Goal: Navigation & Orientation: Find specific page/section

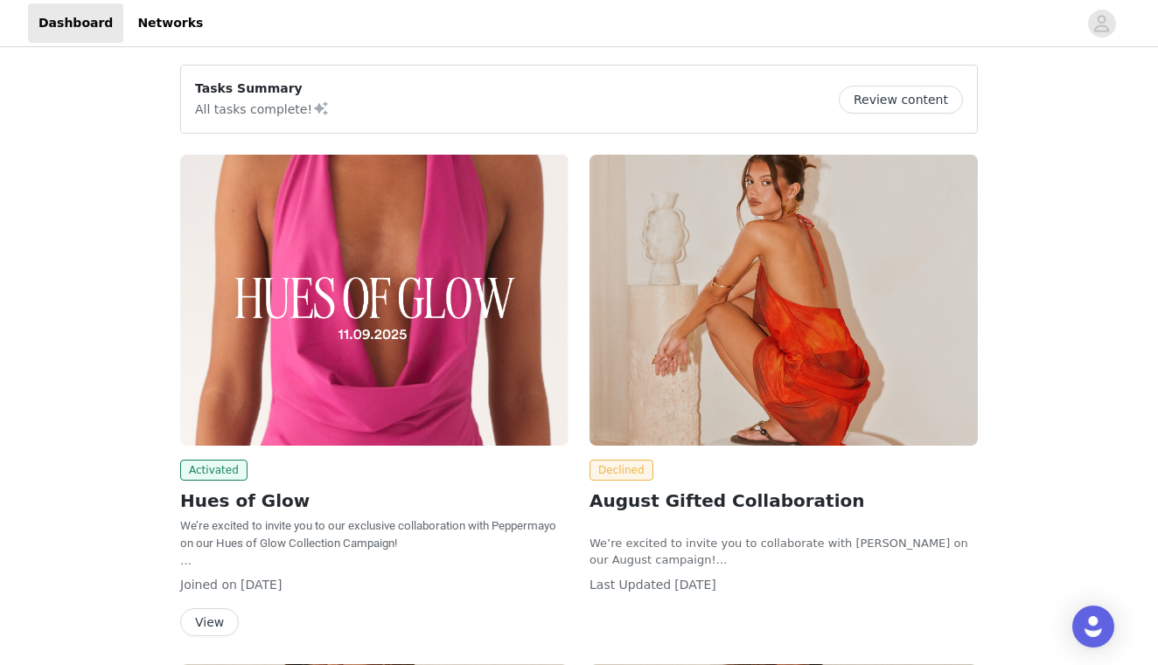
click at [888, 101] on button "Review content" at bounding box center [900, 100] width 124 height 28
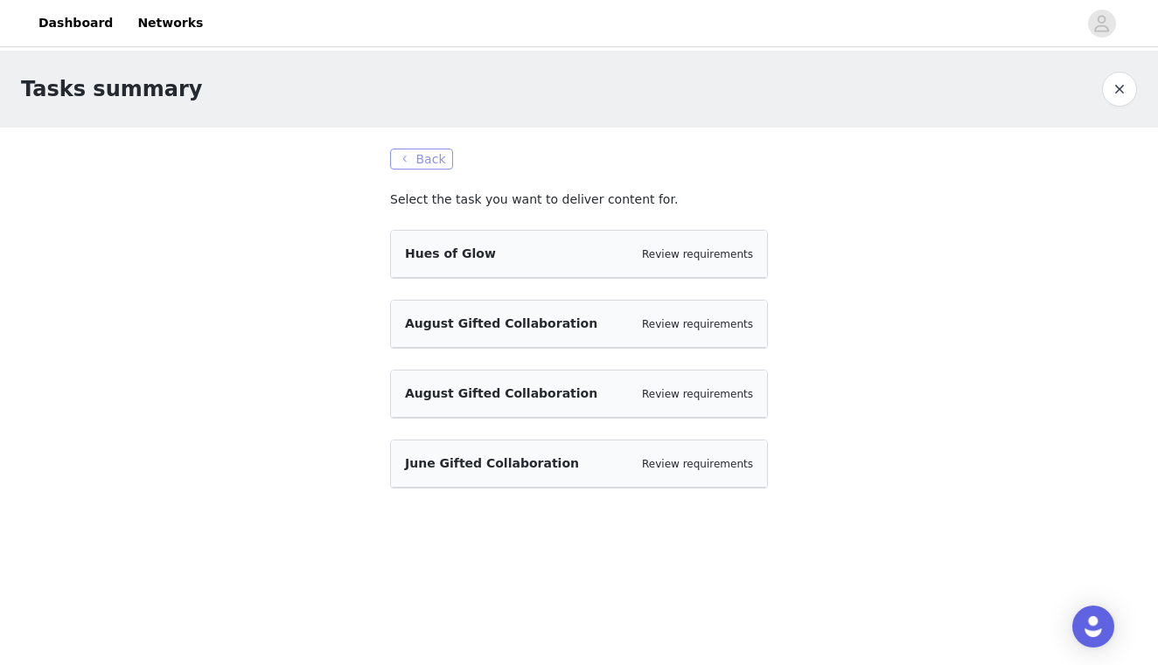
click at [430, 167] on button "Back" at bounding box center [421, 159] width 63 height 21
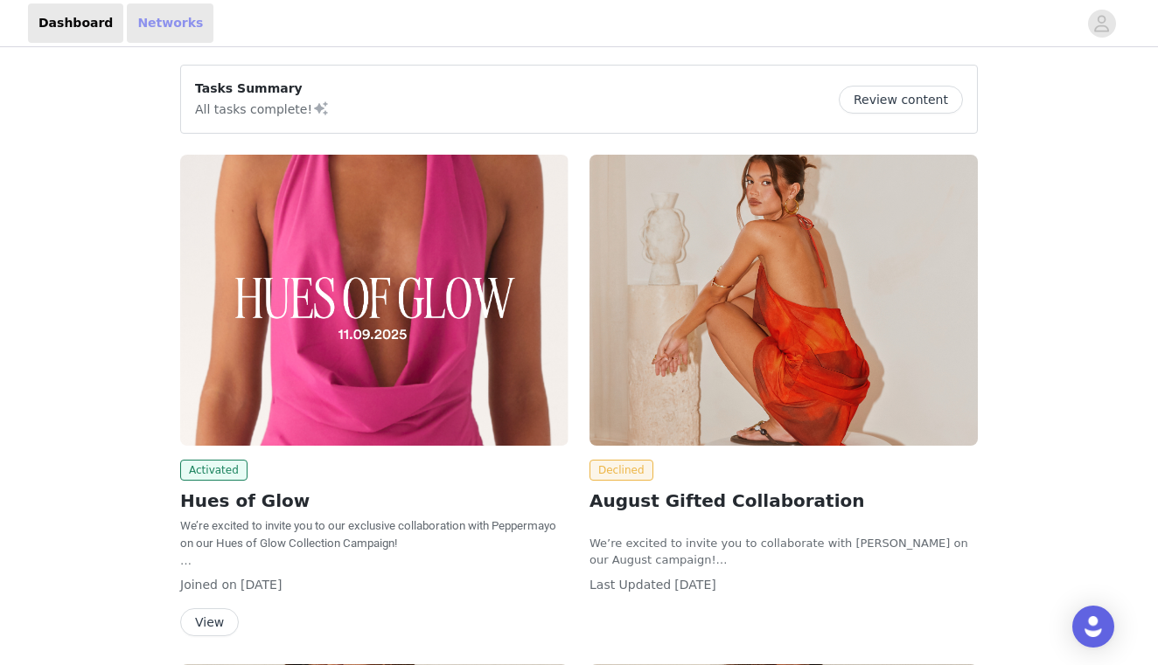
click at [155, 33] on link "Networks" at bounding box center [170, 22] width 87 height 39
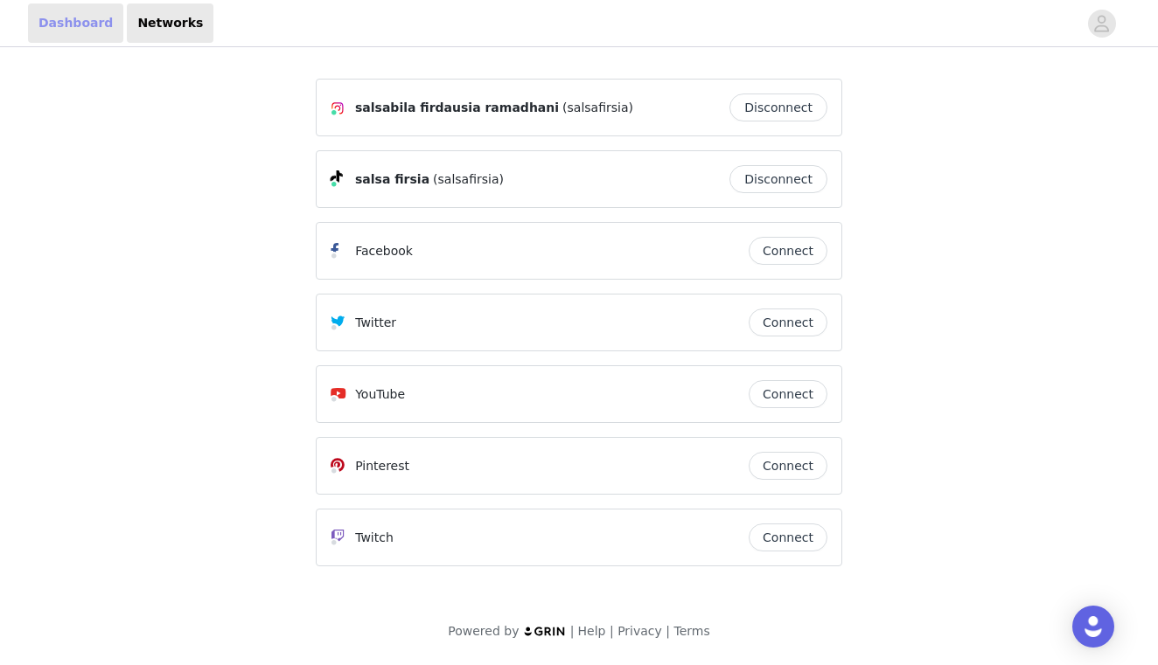
click at [64, 18] on link "Dashboard" at bounding box center [75, 22] width 95 height 39
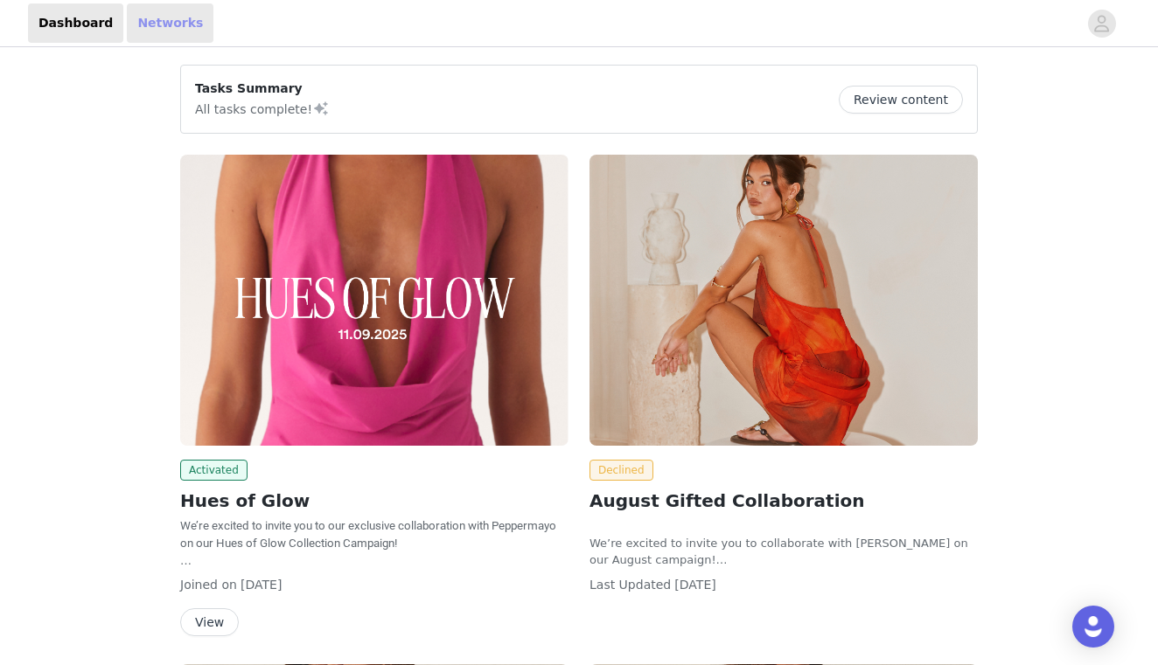
click at [159, 20] on link "Networks" at bounding box center [170, 22] width 87 height 39
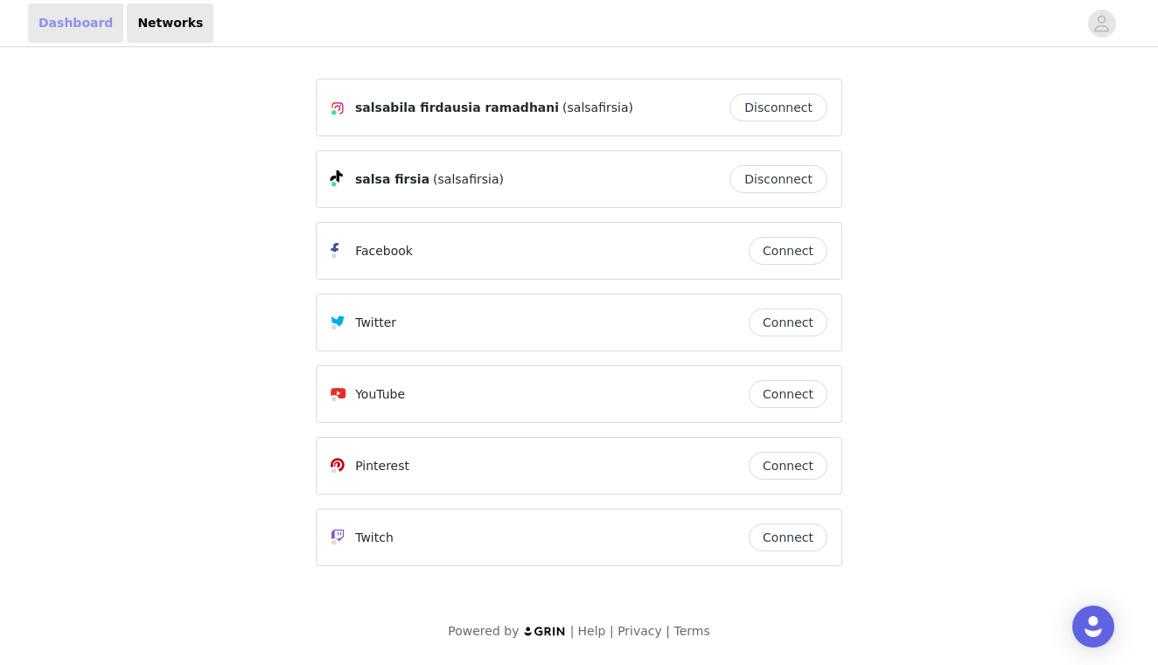
click at [59, 24] on link "Dashboard" at bounding box center [75, 22] width 95 height 39
